Goal: Task Accomplishment & Management: Complete application form

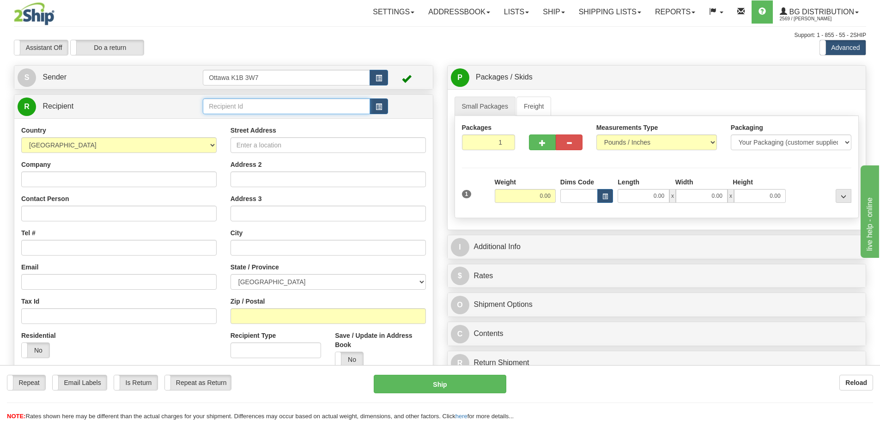
click at [267, 100] on input "text" at bounding box center [286, 106] width 167 height 16
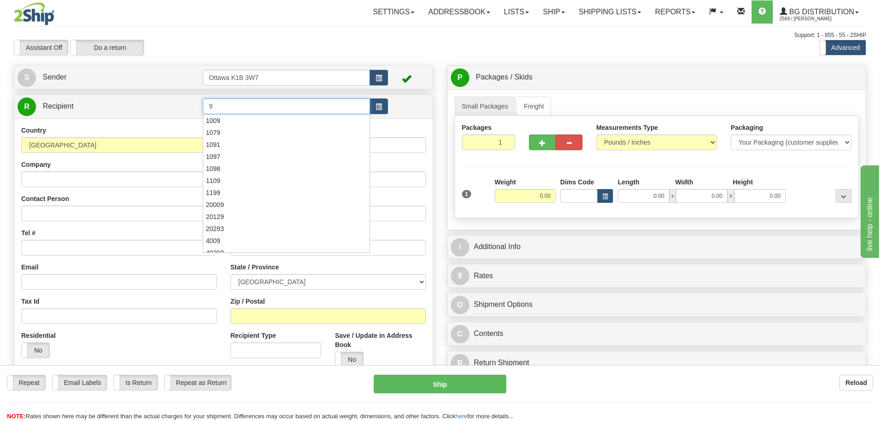
type input "9"
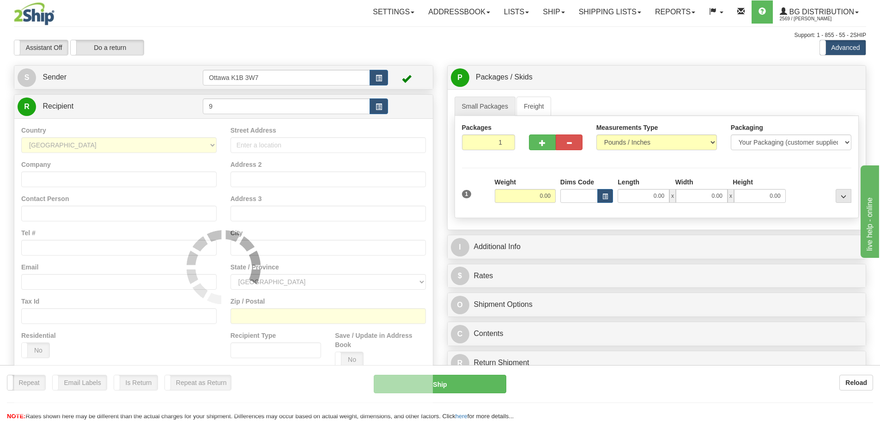
click at [388, 34] on div "Support: 1 - 855 - 55 - 2SHIP" at bounding box center [440, 35] width 852 height 8
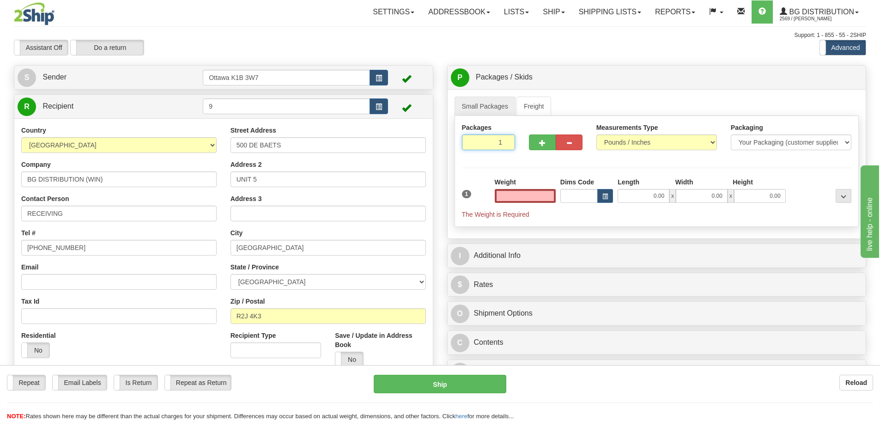
type input "0.00"
drag, startPoint x: 508, startPoint y: 151, endPoint x: 654, endPoint y: 220, distance: 161.5
click at [583, 184] on div "Packages 1 1 Measurements Type" at bounding box center [656, 171] width 404 height 111
type input "5"
click at [606, 51] on div "Assistant On Assistant Off Do a return Do a return Previous Next Standard Advan…" at bounding box center [440, 48] width 866 height 16
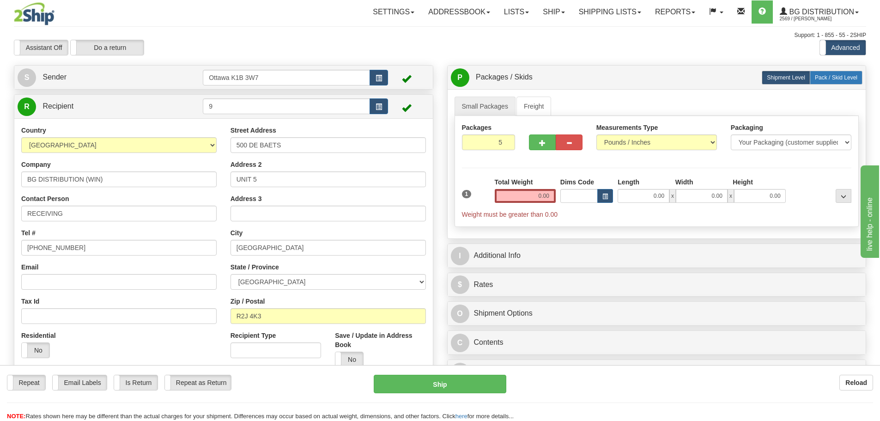
click at [845, 78] on span "Pack / Skid Level" at bounding box center [835, 77] width 42 height 6
radio input "true"
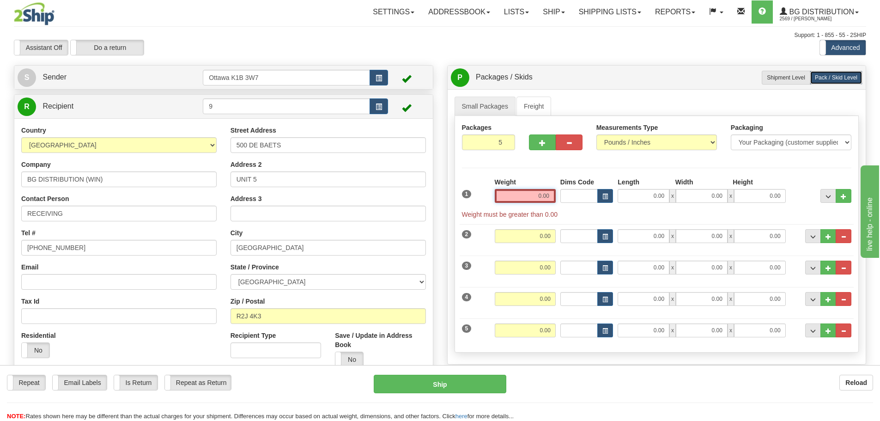
click at [536, 200] on input "0.00" at bounding box center [524, 196] width 61 height 14
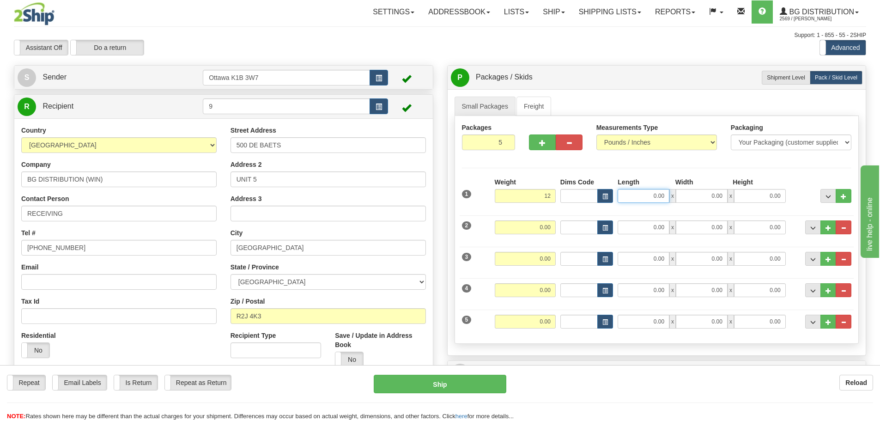
type input "12.00"
click at [633, 200] on input "0.00" at bounding box center [643, 196] width 52 height 14
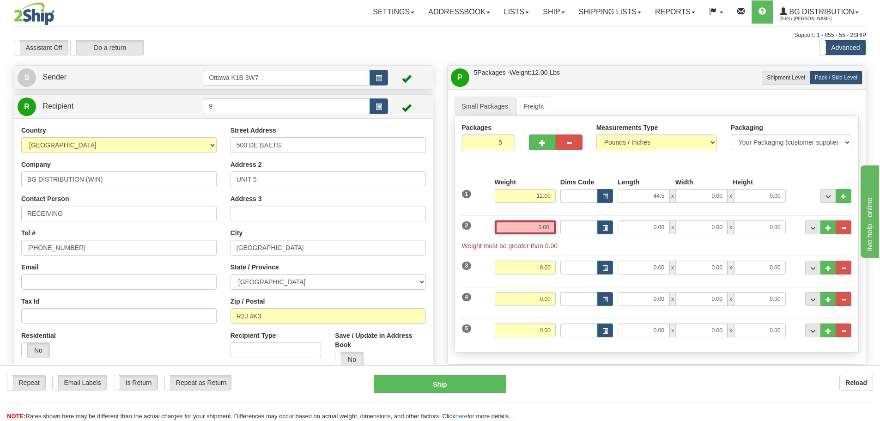
type input "44.50"
click at [509, 225] on input "0.00" at bounding box center [524, 227] width 61 height 14
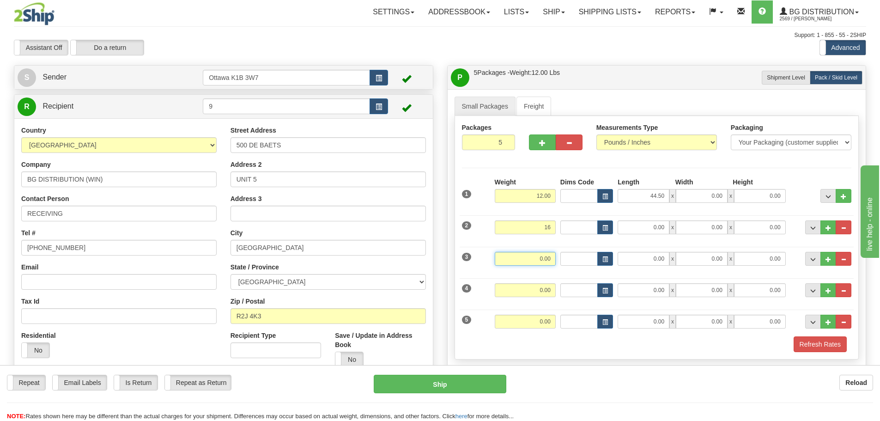
type input "16.00"
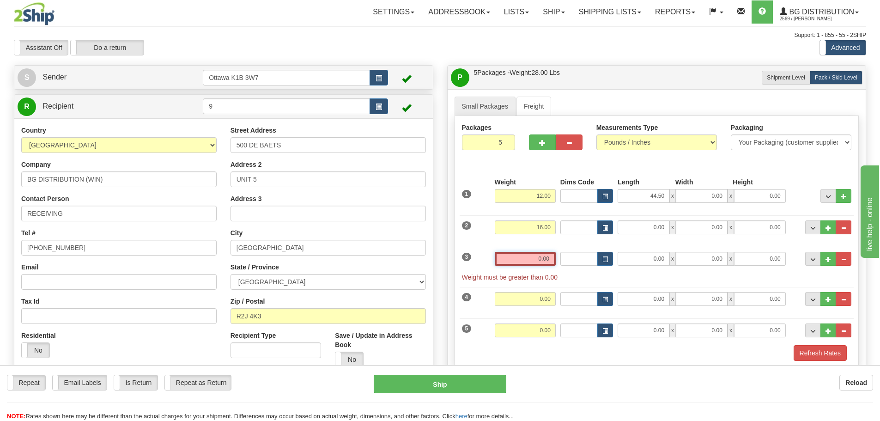
drag, startPoint x: 551, startPoint y: 263, endPoint x: 612, endPoint y: 281, distance: 63.1
click at [551, 263] on input "0.00" at bounding box center [524, 259] width 61 height 14
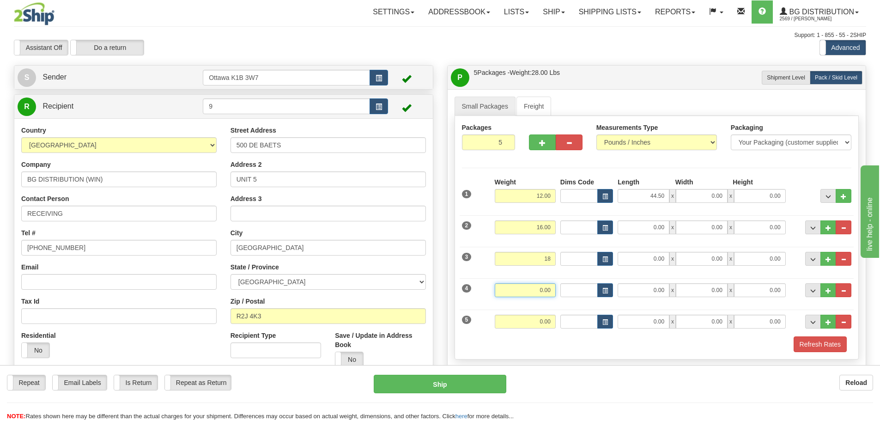
type input "18.00"
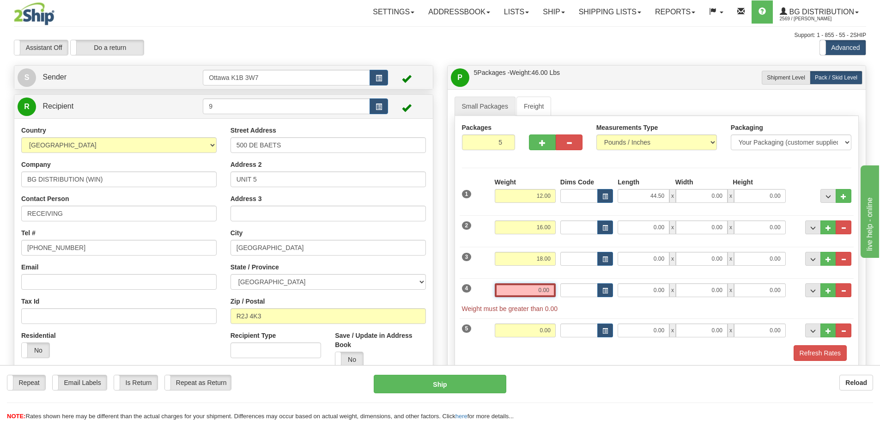
click at [547, 289] on input "0.00" at bounding box center [524, 290] width 61 height 14
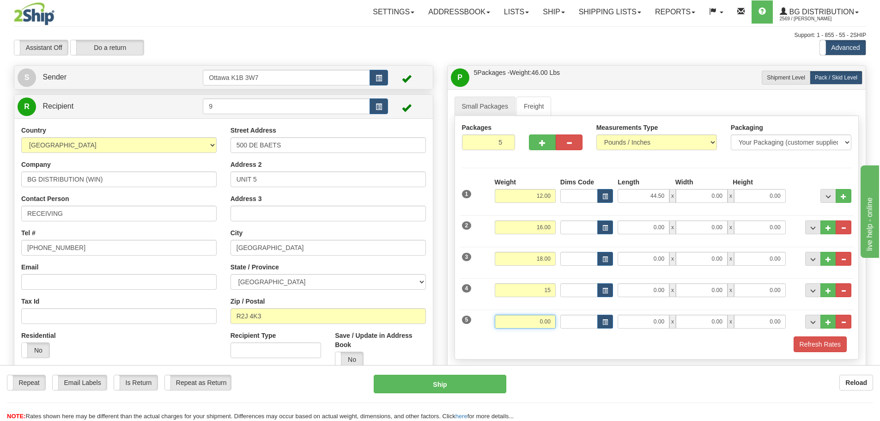
type input "15.00"
click at [549, 318] on input "0.00" at bounding box center [524, 321] width 61 height 14
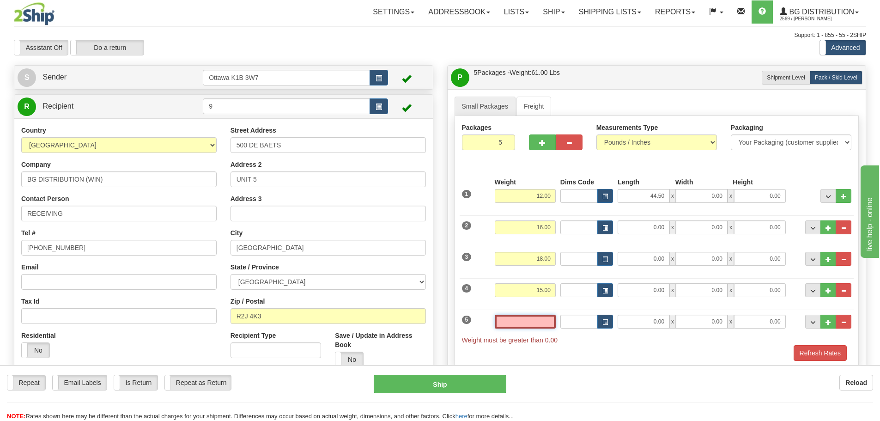
type input "4"
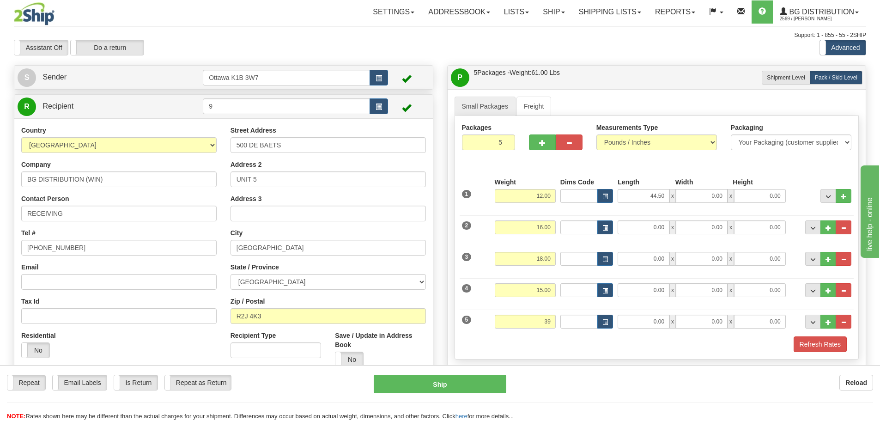
type input "39.00"
click at [647, 329] on div "5 Weight 39.00 Dims Code Length Width Height" at bounding box center [656, 320] width 394 height 31
click at [645, 321] on input "0.00" at bounding box center [643, 321] width 52 height 14
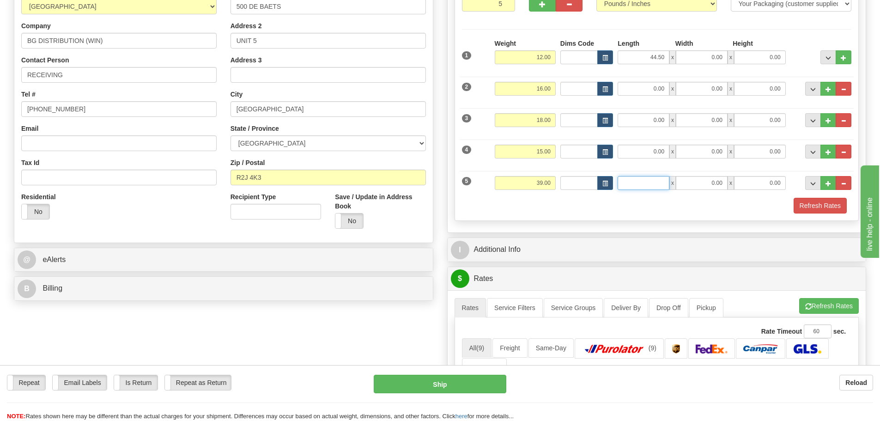
scroll to position [323, 0]
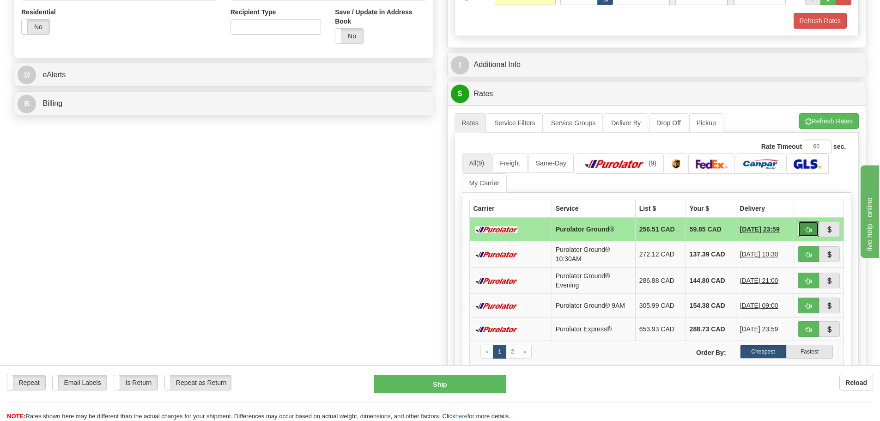
type input "0.00"
drag, startPoint x: 802, startPoint y: 228, endPoint x: 765, endPoint y: 230, distance: 37.0
click at [802, 228] on button "button" at bounding box center [807, 229] width 21 height 16
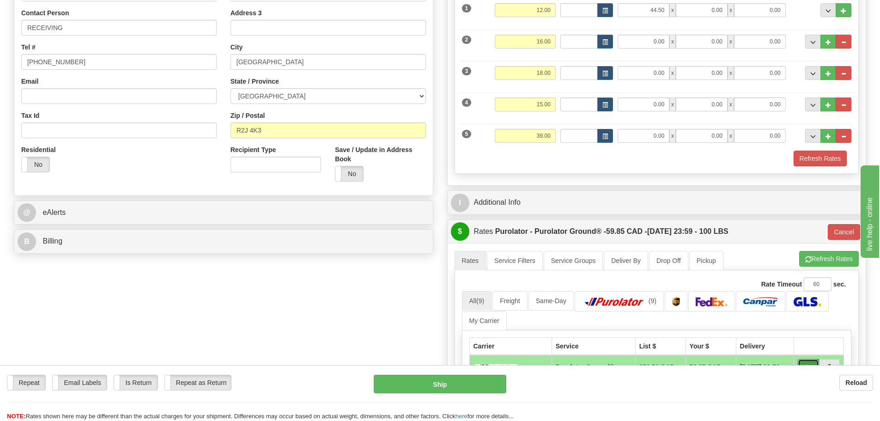
scroll to position [185, 0]
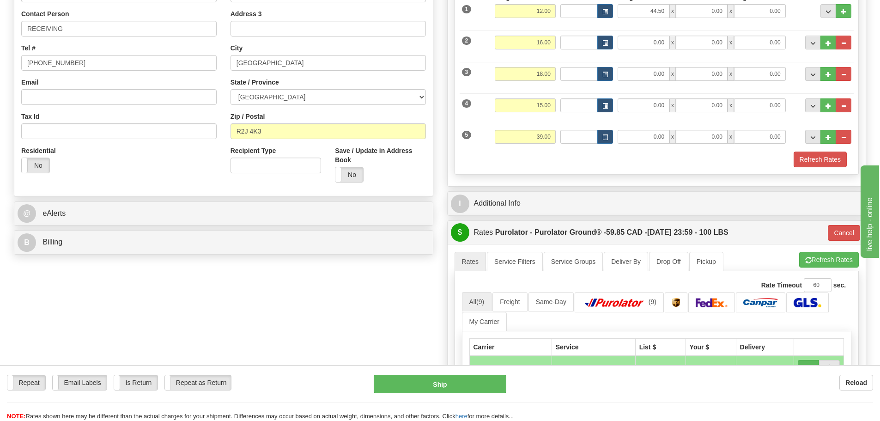
click at [811, 168] on div "Packages 5 5 Measurements Type" at bounding box center [656, 52] width 404 height 243
click at [813, 164] on button "Refresh Rates" at bounding box center [819, 159] width 53 height 16
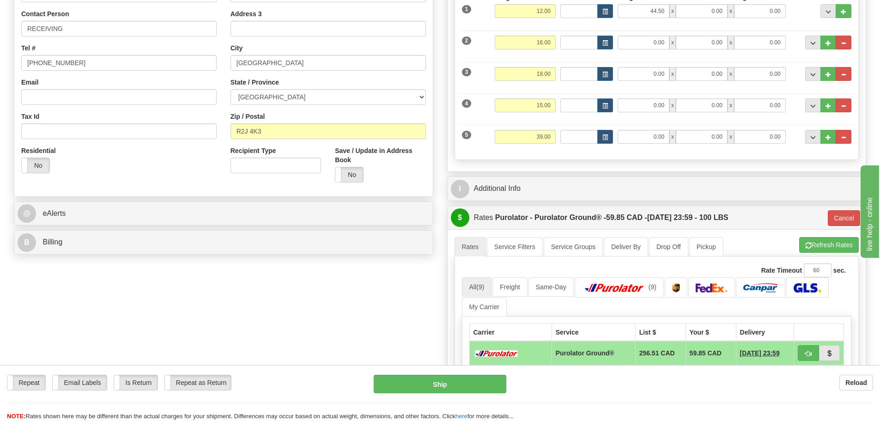
type input "260"
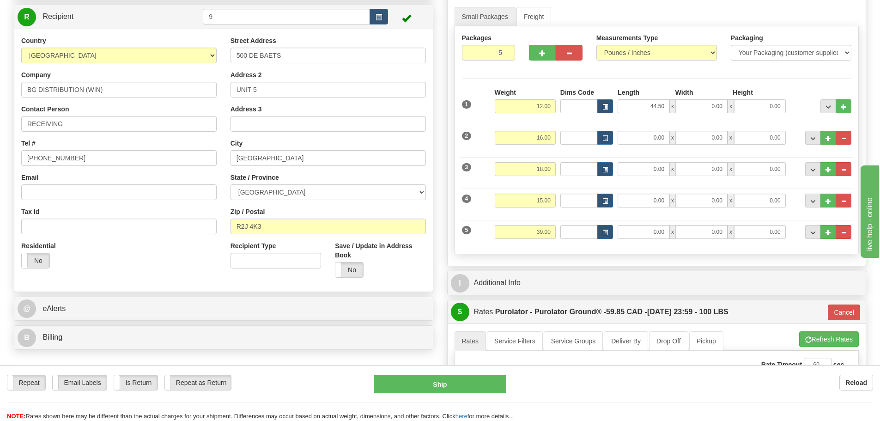
scroll to position [46, 0]
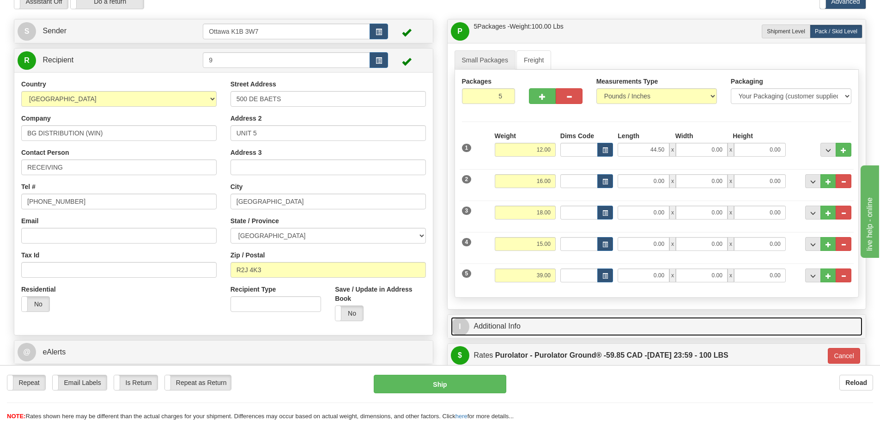
click at [486, 329] on link "I Additional Info" at bounding box center [657, 326] width 412 height 19
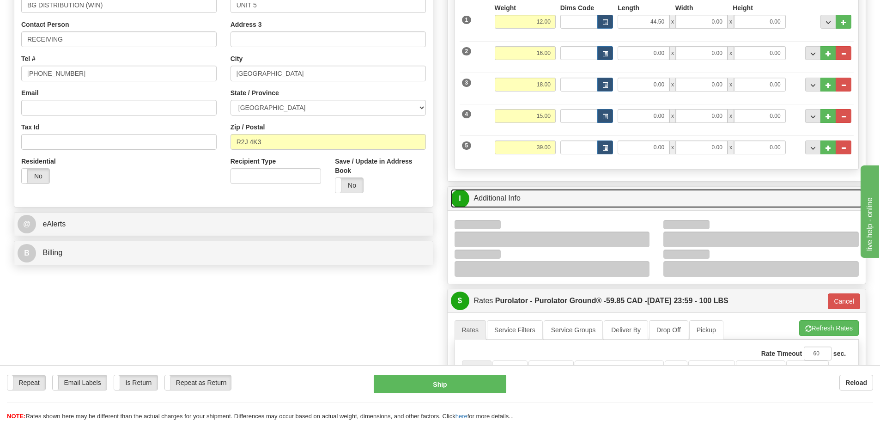
scroll to position [185, 0]
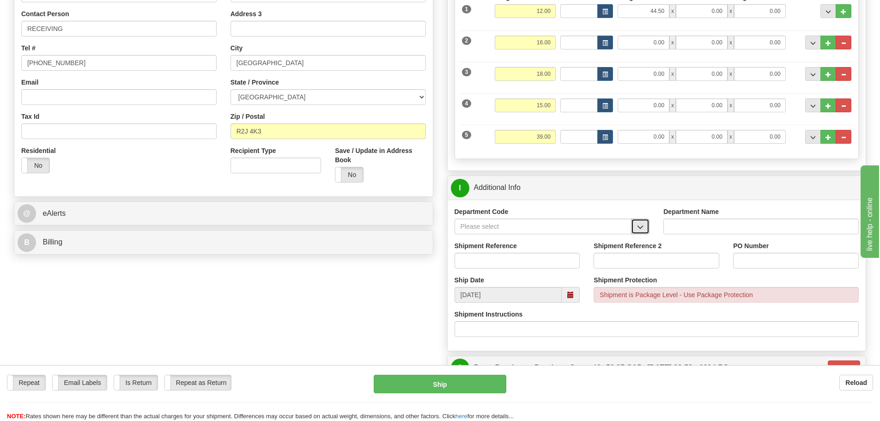
click at [642, 232] on button "button" at bounding box center [640, 226] width 18 height 16
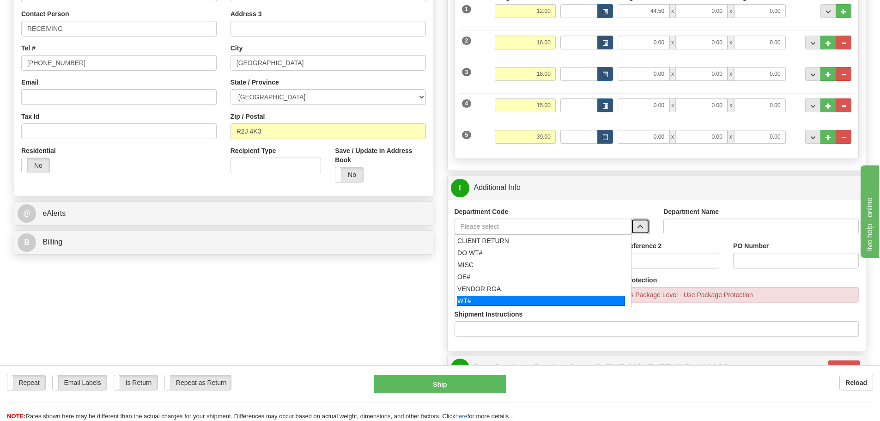
click at [487, 302] on div "WT#" at bounding box center [541, 300] width 168 height 10
type input "WT#"
type input "WAREHOUSE TRANSFERS"
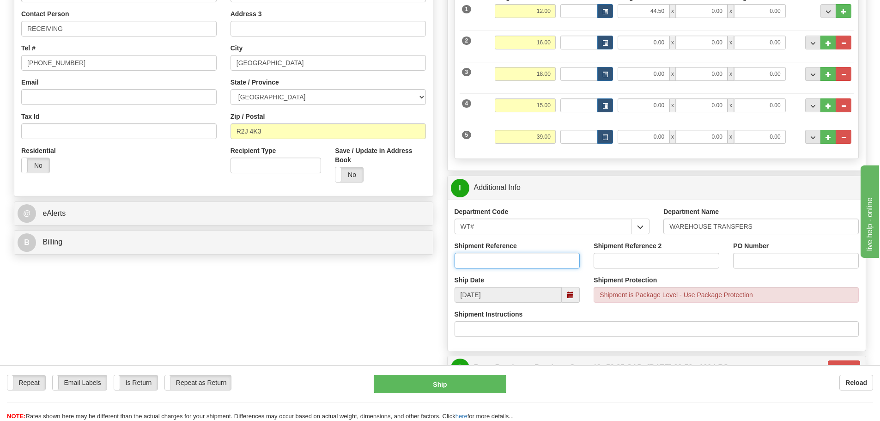
click at [483, 267] on input "Shipment Reference" at bounding box center [517, 261] width 126 height 16
click at [477, 258] on input "163334-01" at bounding box center [517, 261] width 126 height 16
type input "163344-01"
click at [688, 258] on input "Shipment Reference 2" at bounding box center [656, 261] width 126 height 16
type input "163788-00"
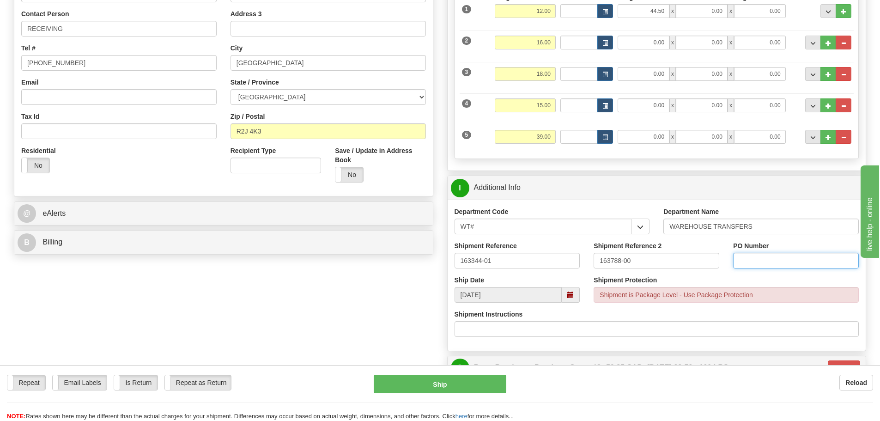
click at [797, 259] on input "PO Number" at bounding box center [796, 261] width 126 height 16
type input "N/A"
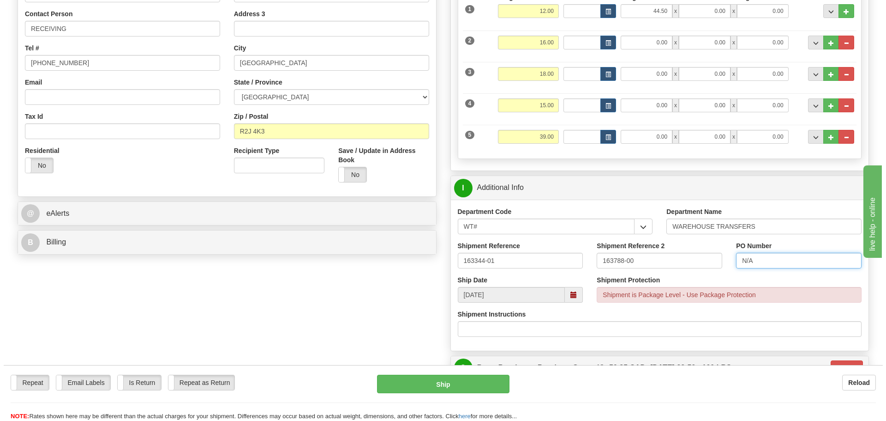
scroll to position [231, 0]
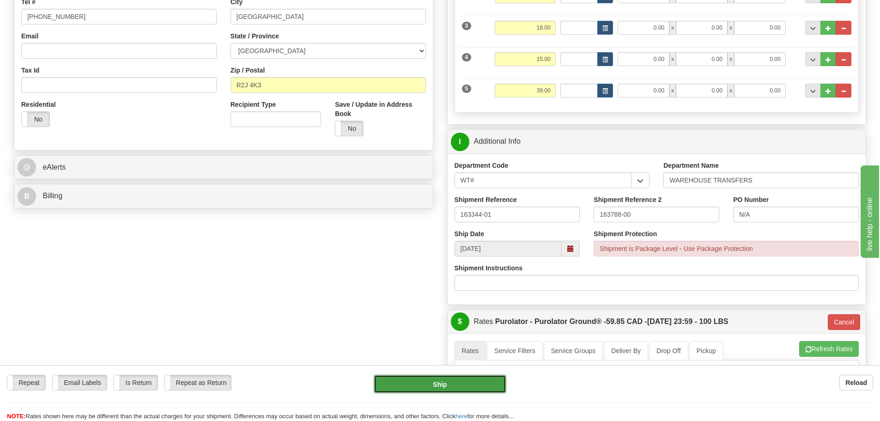
click at [441, 378] on button "Ship" at bounding box center [440, 383] width 133 height 18
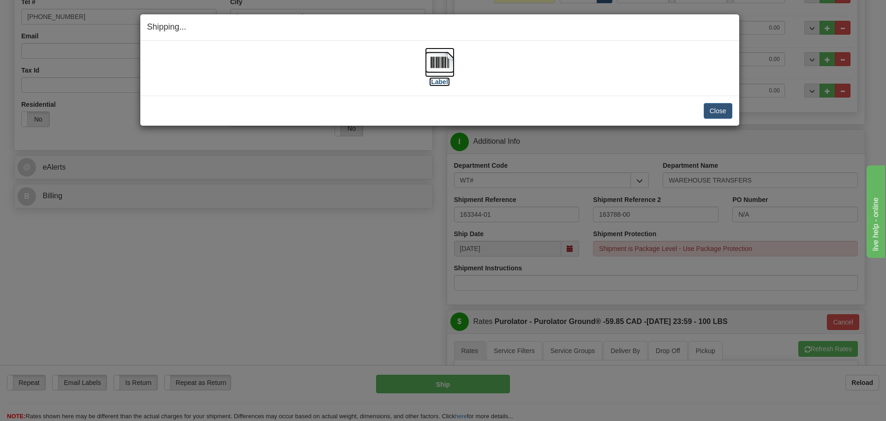
click at [439, 84] on label "[Label]" at bounding box center [439, 81] width 21 height 9
